Goal: Find specific page/section: Find specific page/section

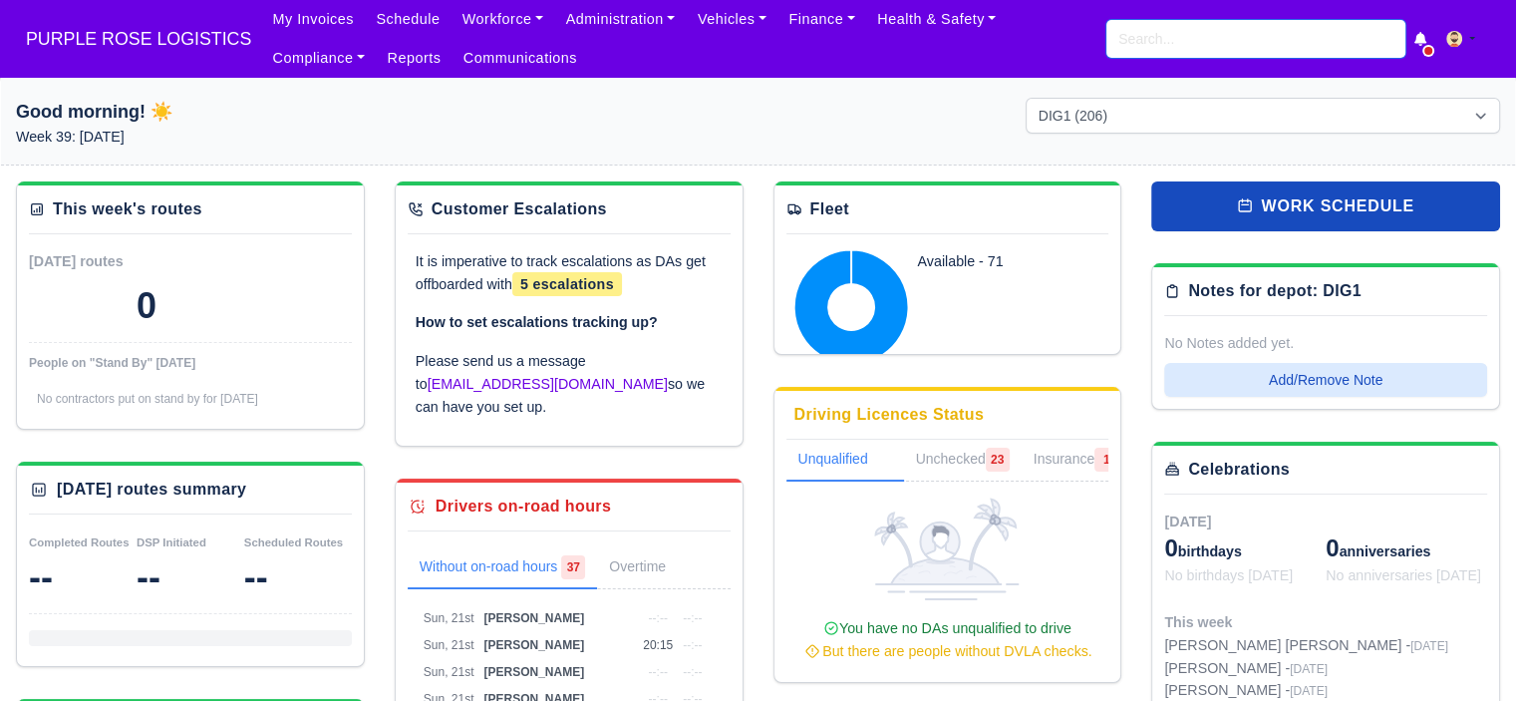
click at [1201, 48] on input "search" at bounding box center [1255, 39] width 299 height 38
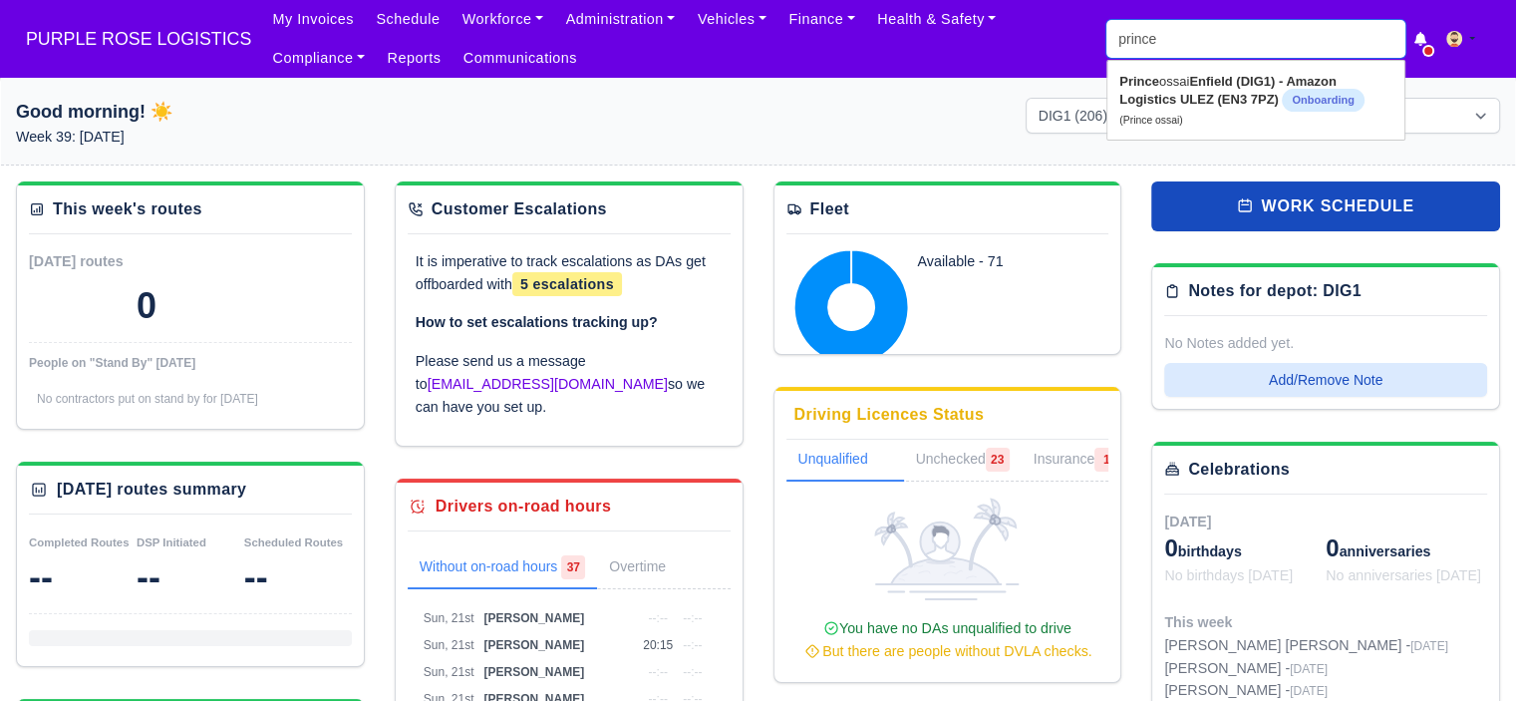
type input "prince"
type input "prince [PERSON_NAME]"
click at [1199, 83] on strong "Enfield (DIG1) - Amazon Logistics ULEZ (EN3 7PZ)" at bounding box center [1227, 90] width 217 height 33
type input "Prince ossai"
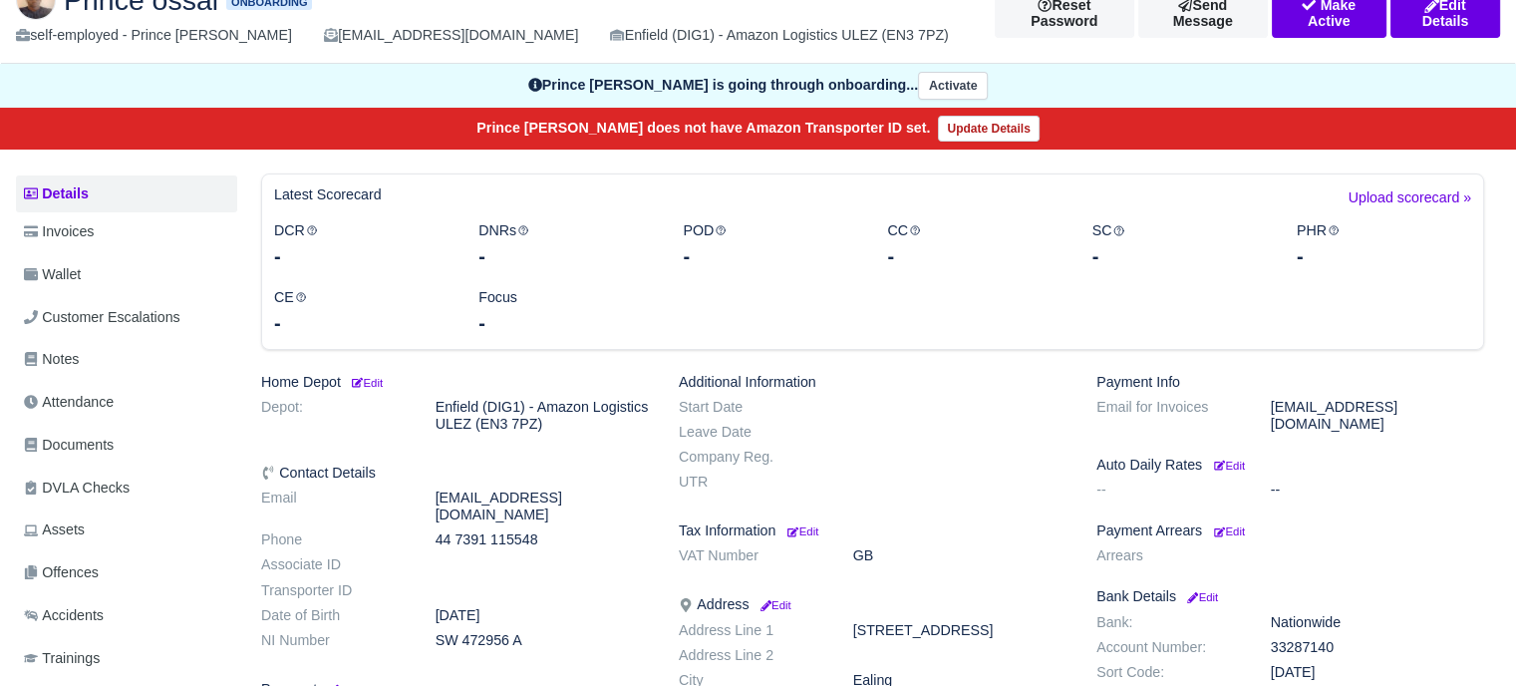
scroll to position [199, 0]
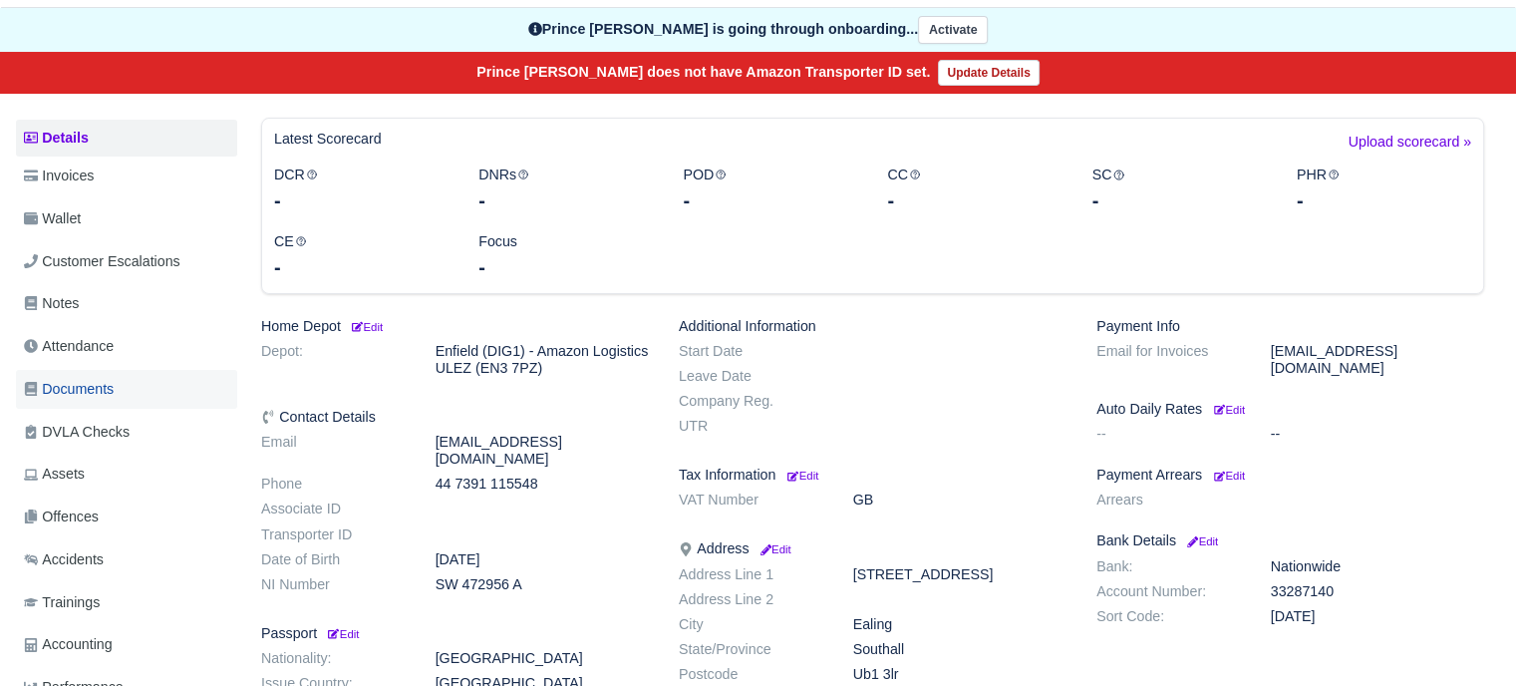
click at [92, 401] on link "Documents" at bounding box center [126, 389] width 221 height 39
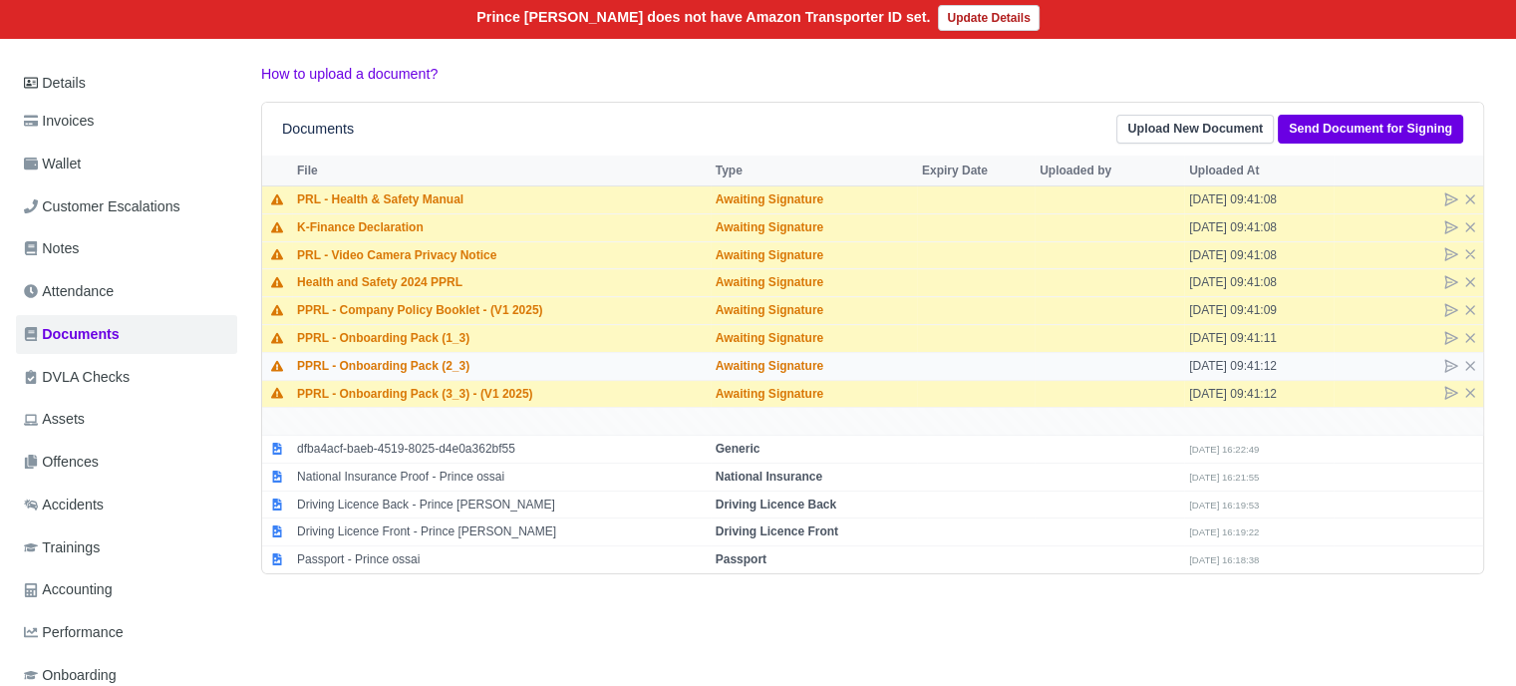
scroll to position [299, 0]
